Goal: Navigation & Orientation: Go to known website

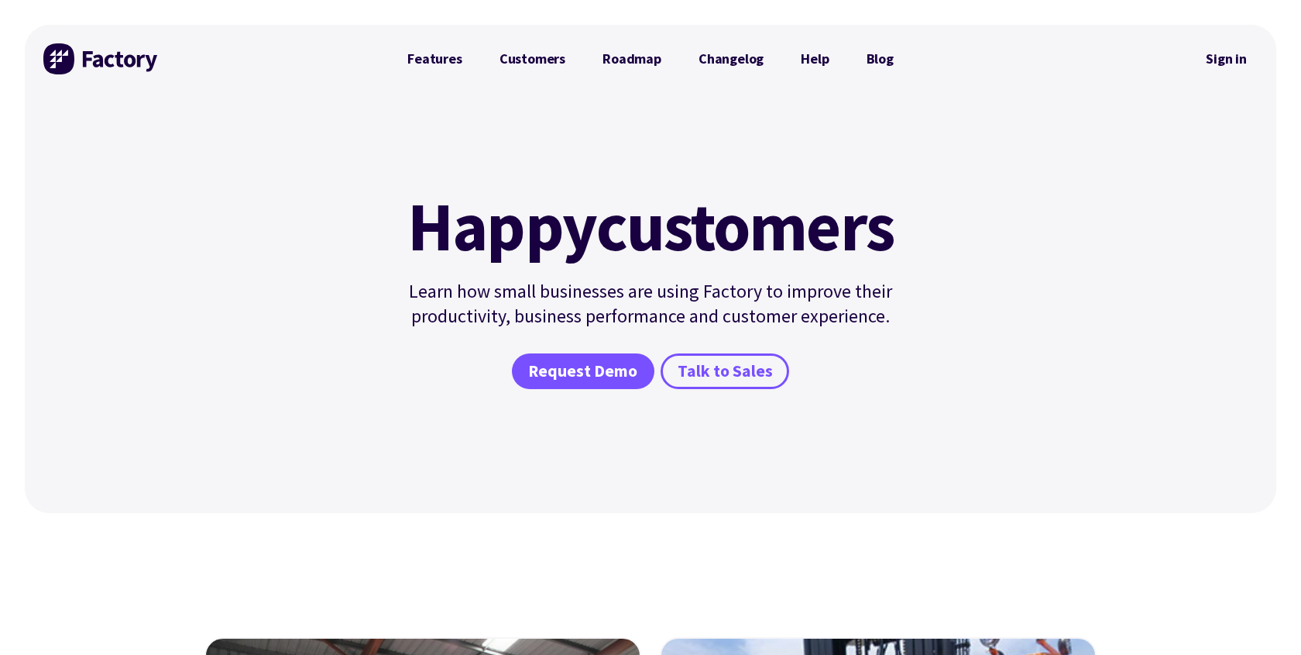
click at [117, 58] on img at bounding box center [101, 58] width 116 height 31
